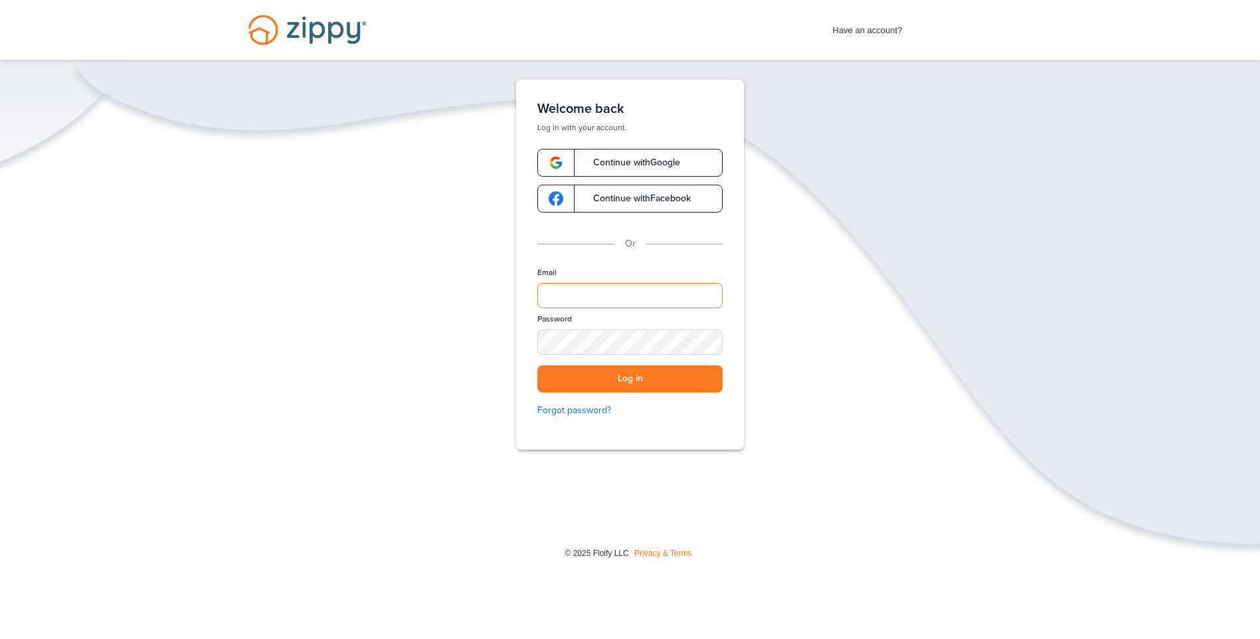
click at [584, 293] on input "Email" at bounding box center [629, 295] width 185 height 25
type input "**********"
click at [537, 365] on button "Log in" at bounding box center [629, 378] width 185 height 27
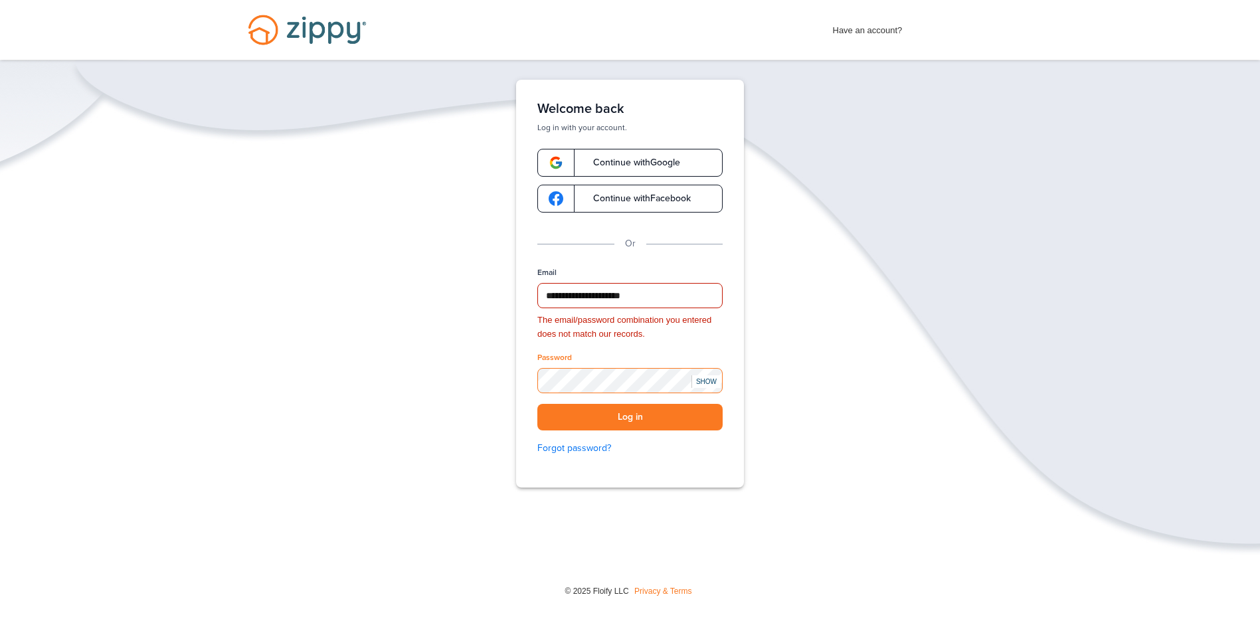
click at [451, 379] on div "**********" at bounding box center [630, 325] width 1260 height 490
click at [537, 404] on button "Log in" at bounding box center [629, 417] width 185 height 27
click at [439, 375] on div "**********" at bounding box center [630, 325] width 1260 height 490
click at [537, 404] on button "Log in" at bounding box center [629, 417] width 185 height 27
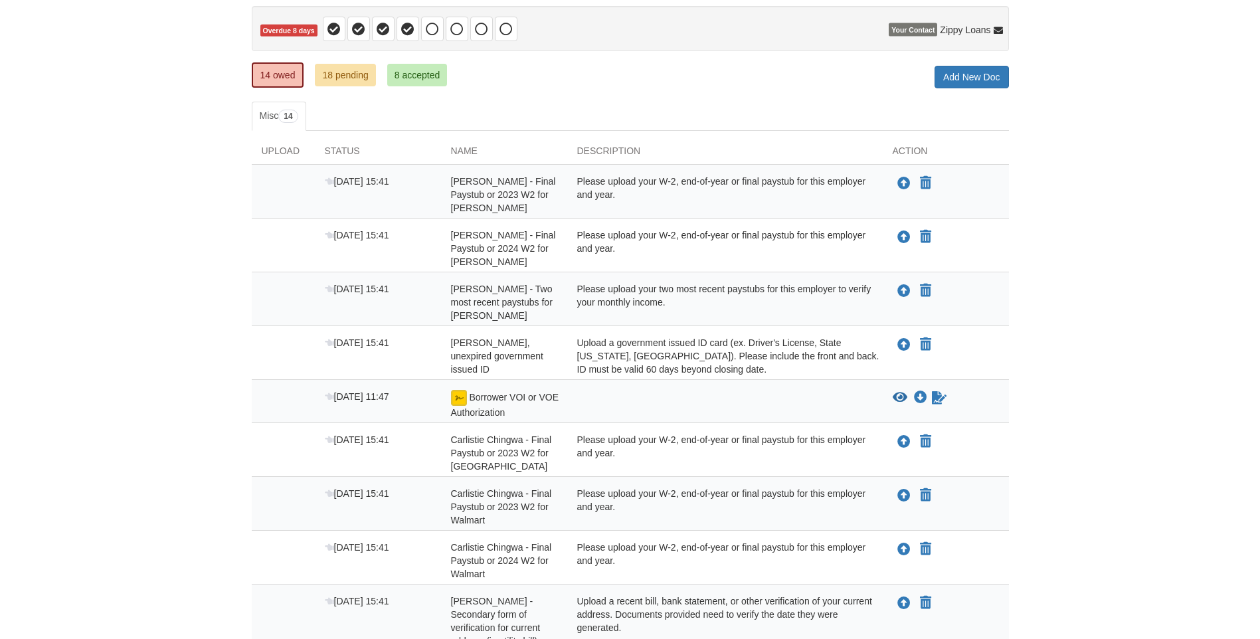
scroll to position [133, 0]
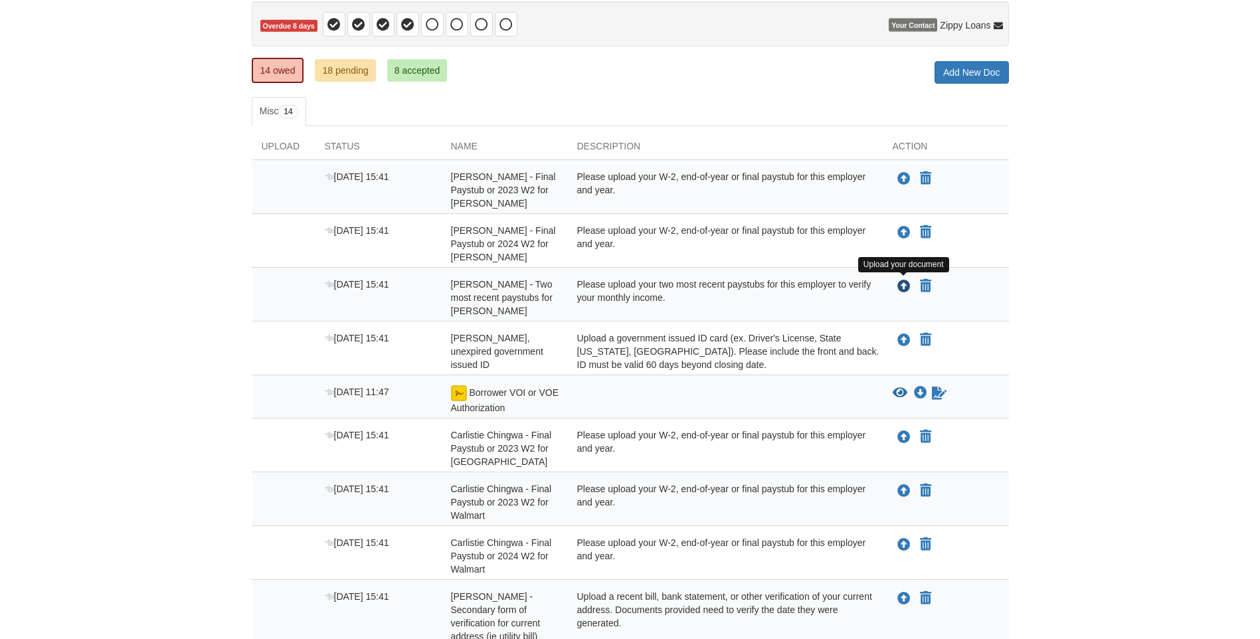
click at [904, 286] on icon "Upload Anakin Chingwa - Two most recent paystubs for MCDONALD'S" at bounding box center [903, 286] width 13 height 13
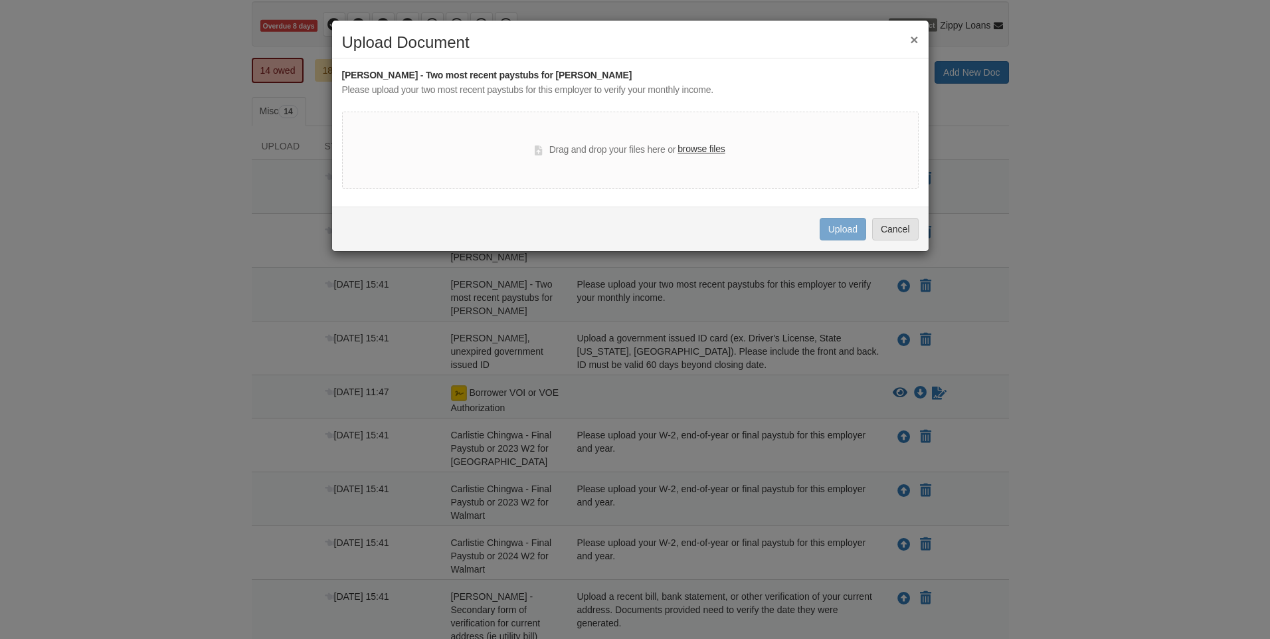
click at [718, 152] on label "browse files" at bounding box center [700, 149] width 47 height 15
click at [0, 0] on input "browse files" at bounding box center [0, 0] width 0 height 0
click at [916, 35] on button "×" at bounding box center [914, 40] width 8 height 14
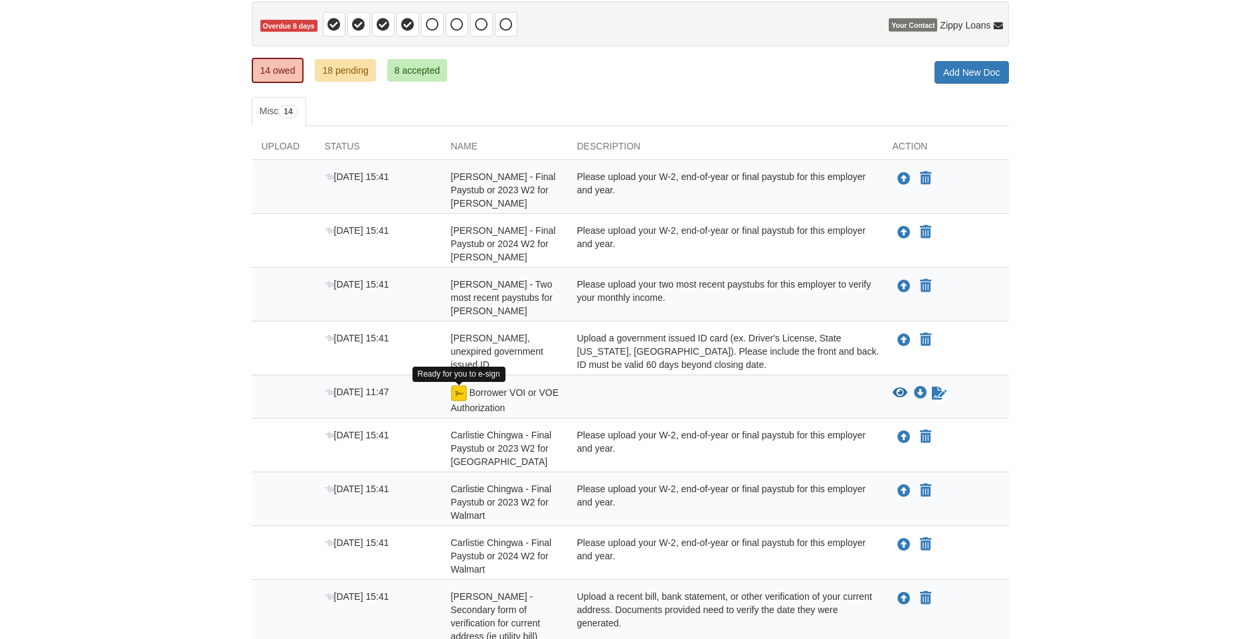
click at [456, 391] on img at bounding box center [459, 393] width 16 height 16
click at [940, 392] on icon "Sign Form" at bounding box center [939, 392] width 15 height 13
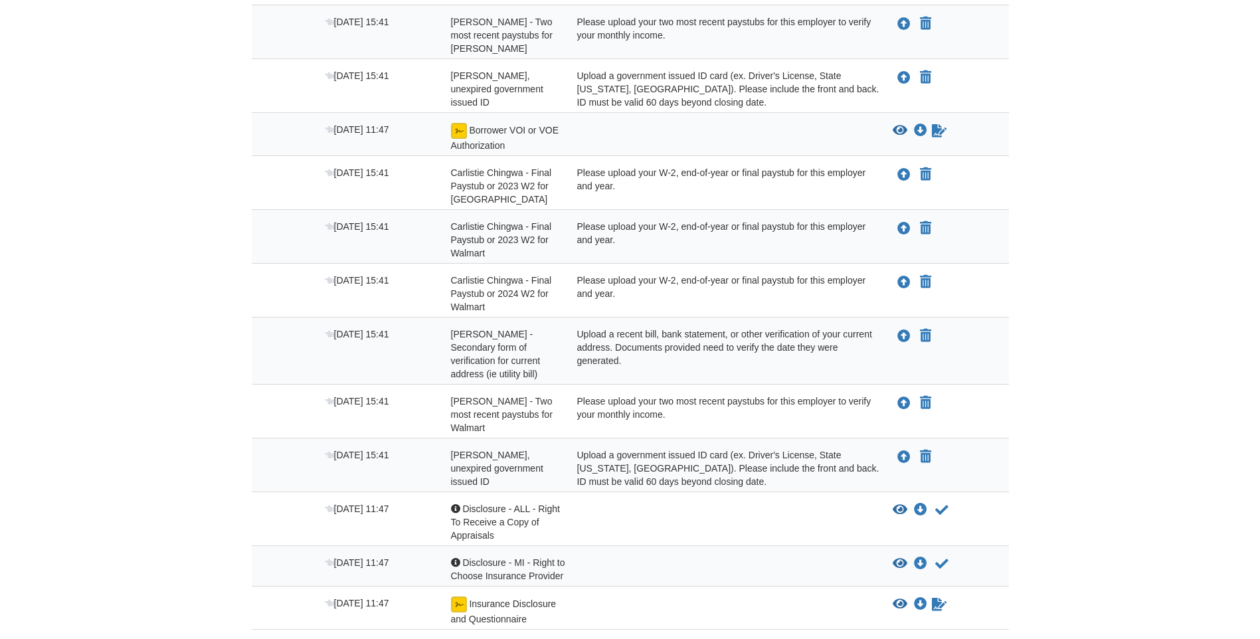
scroll to position [398, 0]
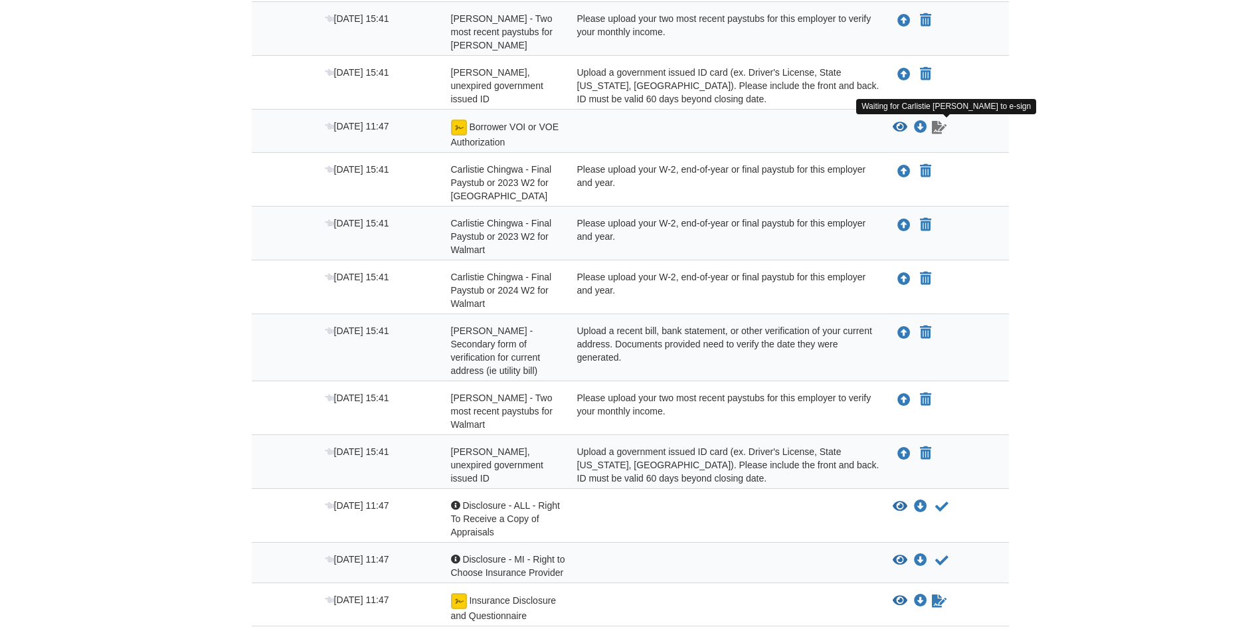
click at [934, 127] on icon "Waiting for your co-borrower to e-sign" at bounding box center [939, 127] width 15 height 13
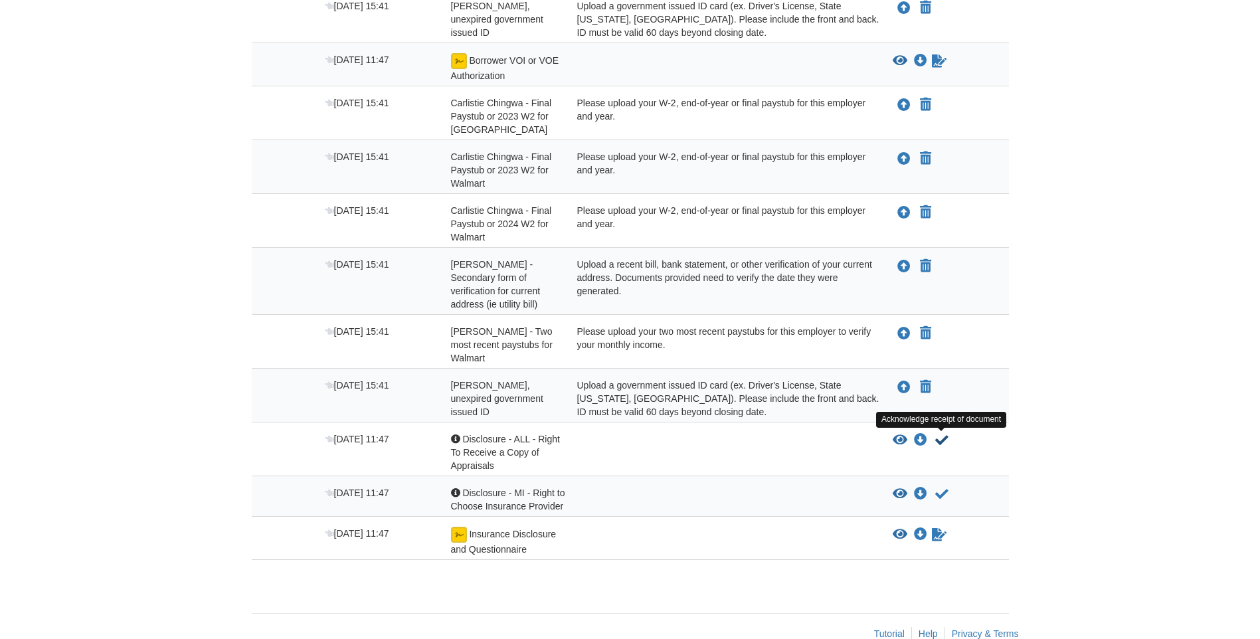
click at [945, 444] on icon "Acknowledge receipt of document" at bounding box center [941, 440] width 13 height 13
click at [945, 489] on icon "Acknowledge receipt of document" at bounding box center [941, 493] width 13 height 13
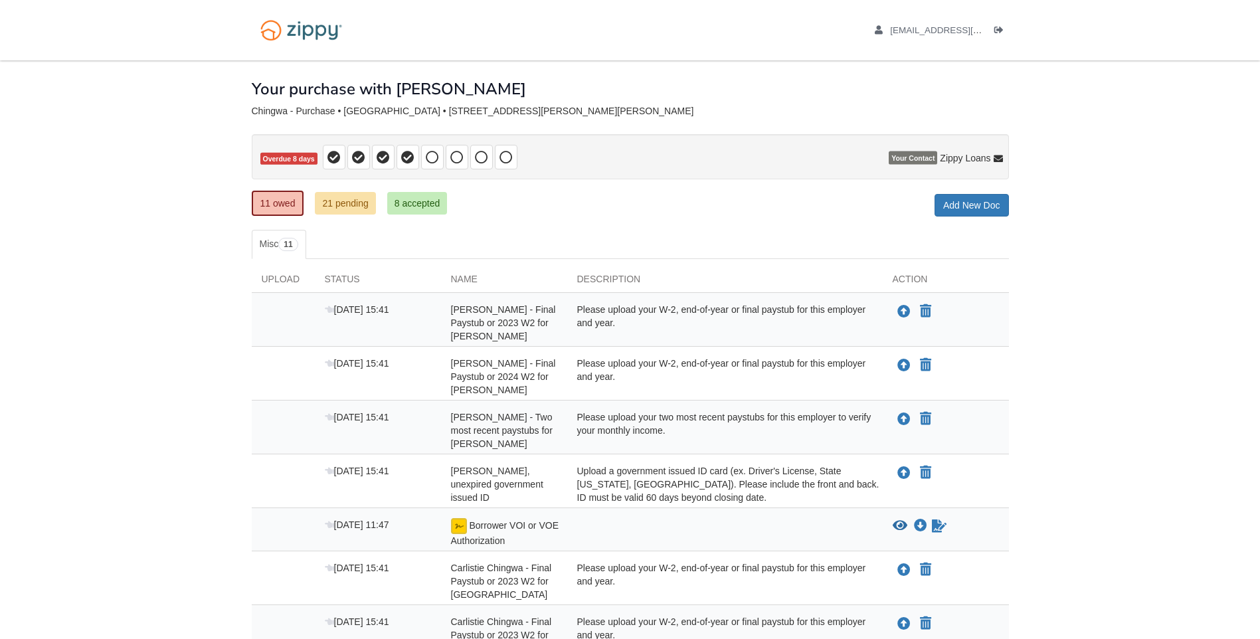
scroll to position [355, 0]
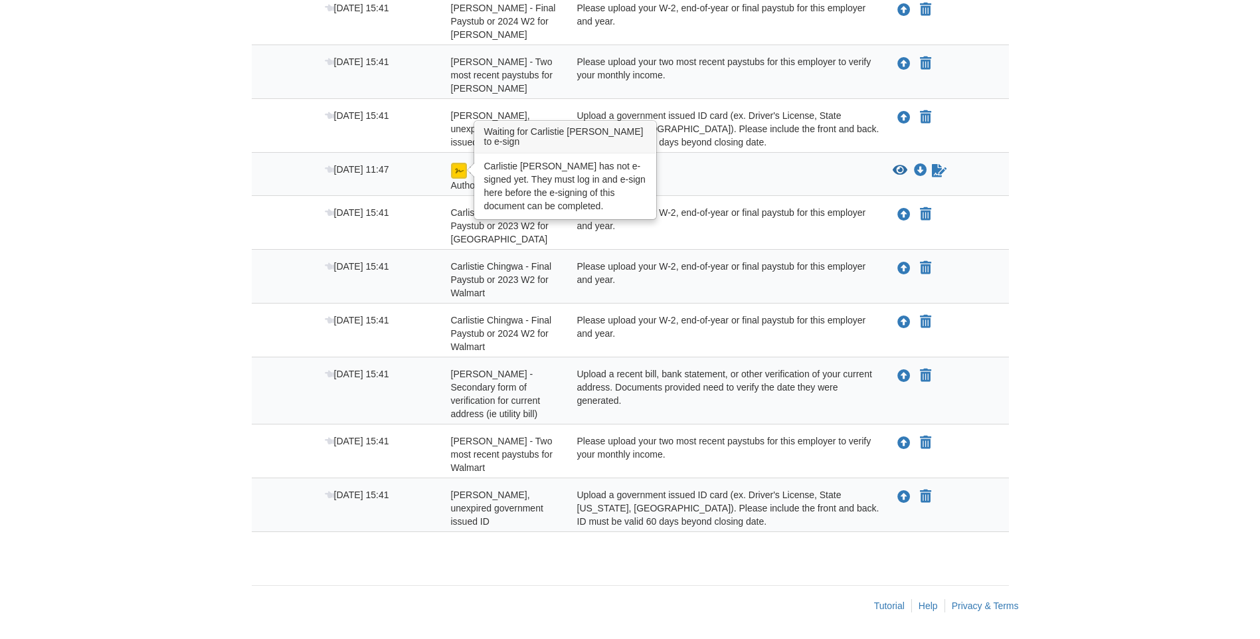
click at [451, 173] on img at bounding box center [459, 171] width 16 height 16
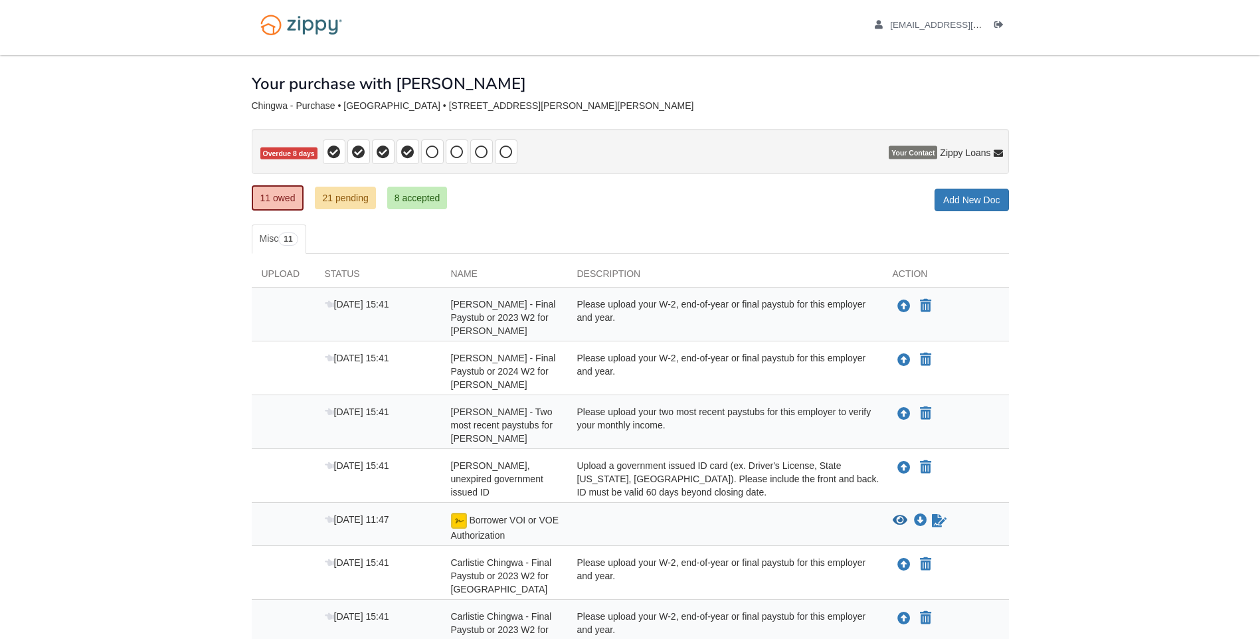
scroll to position [0, 0]
